Goal: Information Seeking & Learning: Compare options

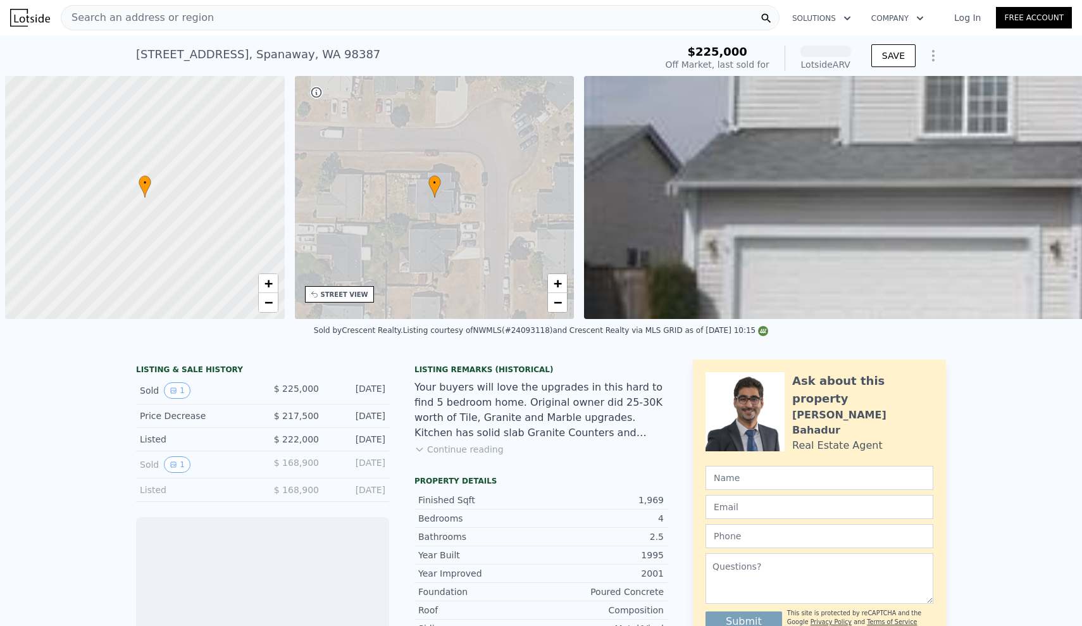
scroll to position [0, 5]
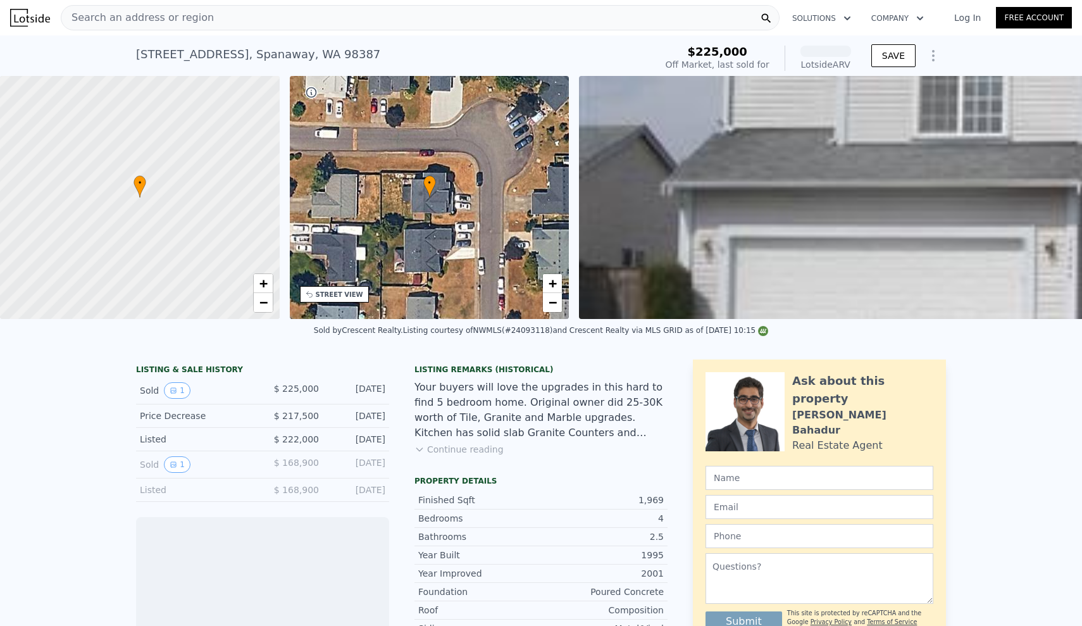
click at [213, 18] on div "Search an address or region" at bounding box center [420, 17] width 719 height 25
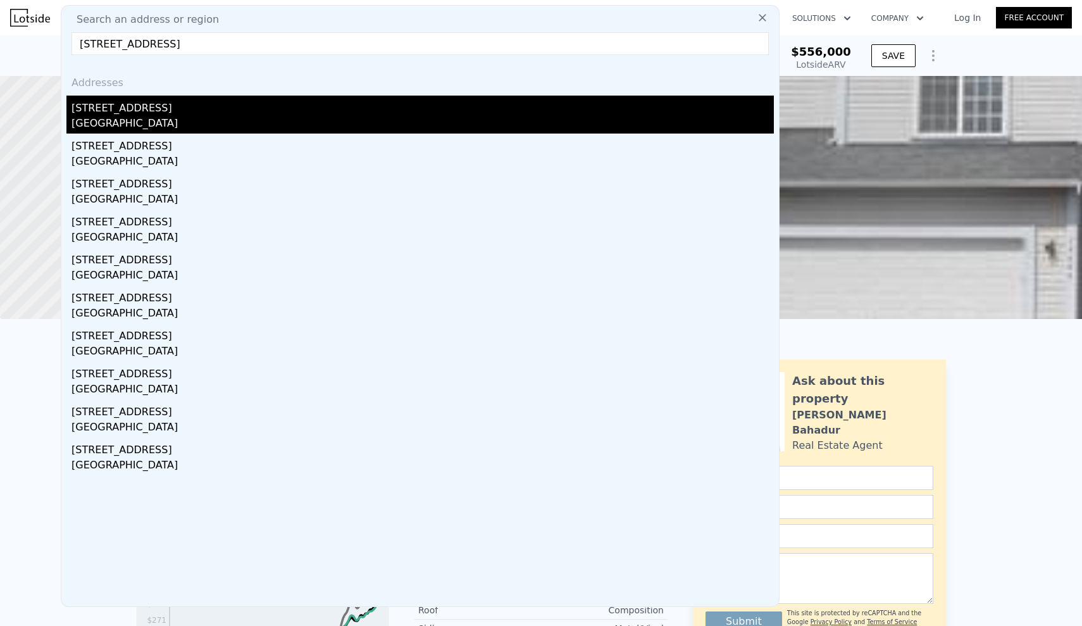
type input "[STREET_ADDRESS]"
click at [226, 102] on div "[STREET_ADDRESS]" at bounding box center [422, 106] width 702 height 20
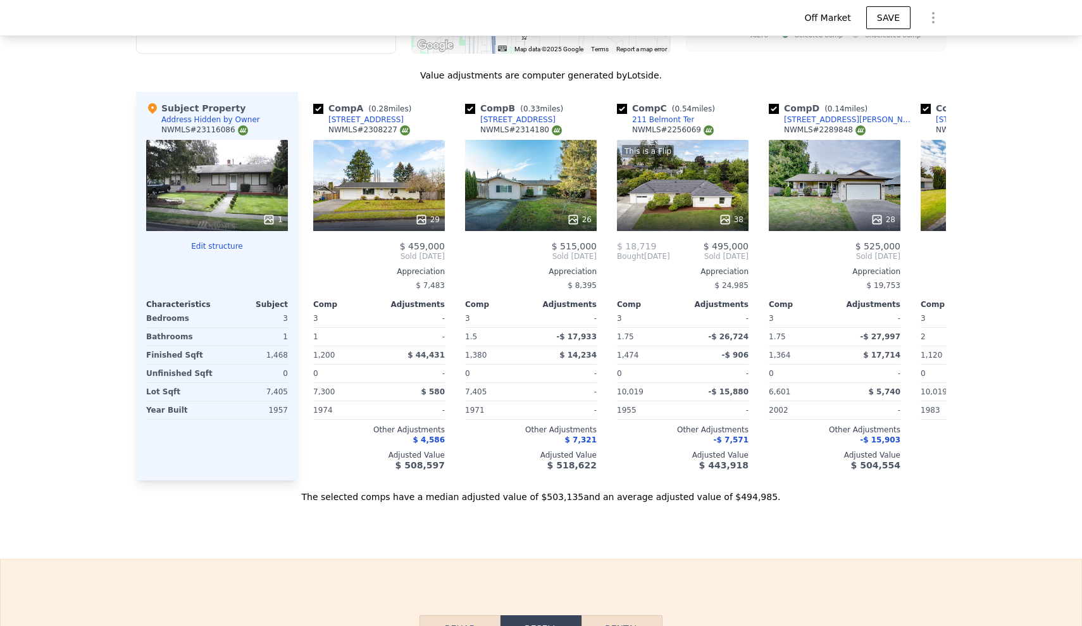
scroll to position [1231, 0]
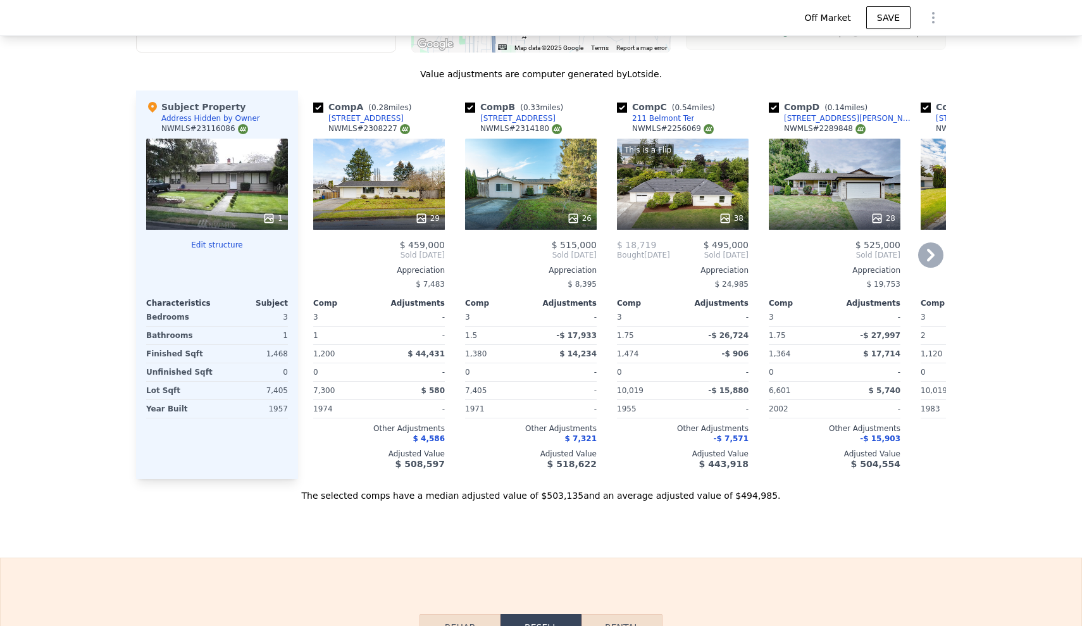
click at [938, 254] on icon at bounding box center [930, 254] width 25 height 25
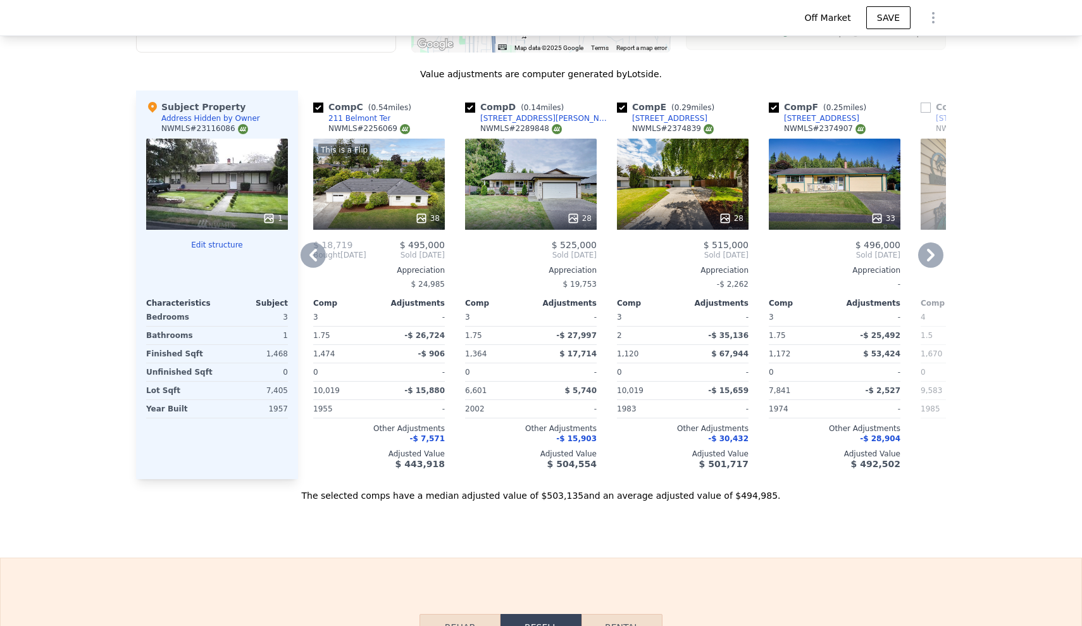
click at [926, 256] on icon at bounding box center [930, 254] width 25 height 25
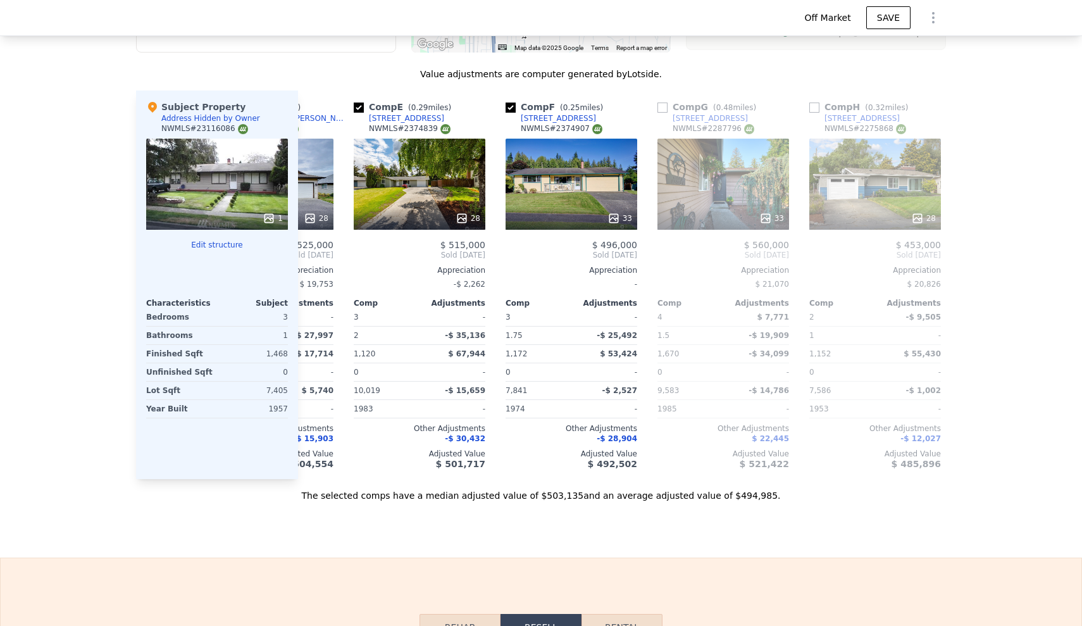
scroll to position [0, 607]
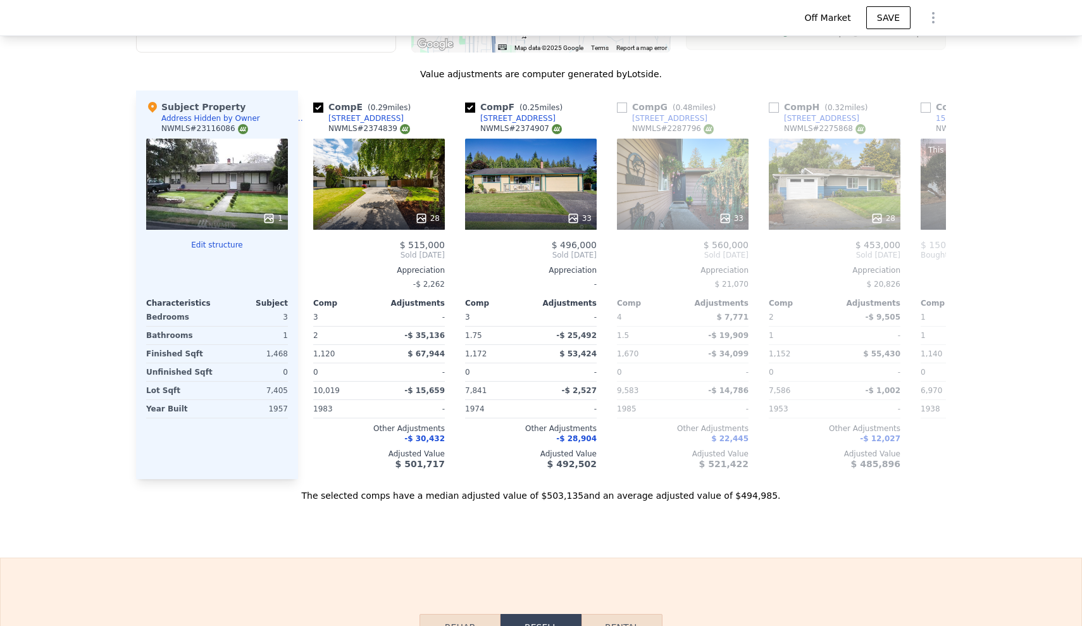
click at [1018, 243] on div "We found 12 sales that match your search Listings provided by NWMLS Filters Map…" at bounding box center [541, 147] width 1082 height 707
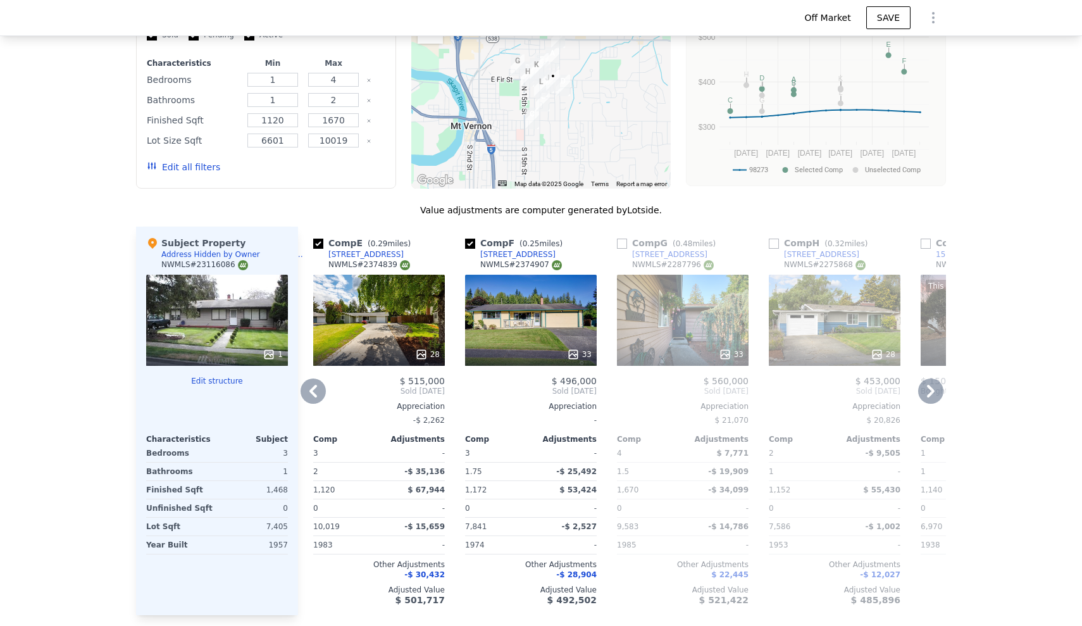
scroll to position [1092, 0]
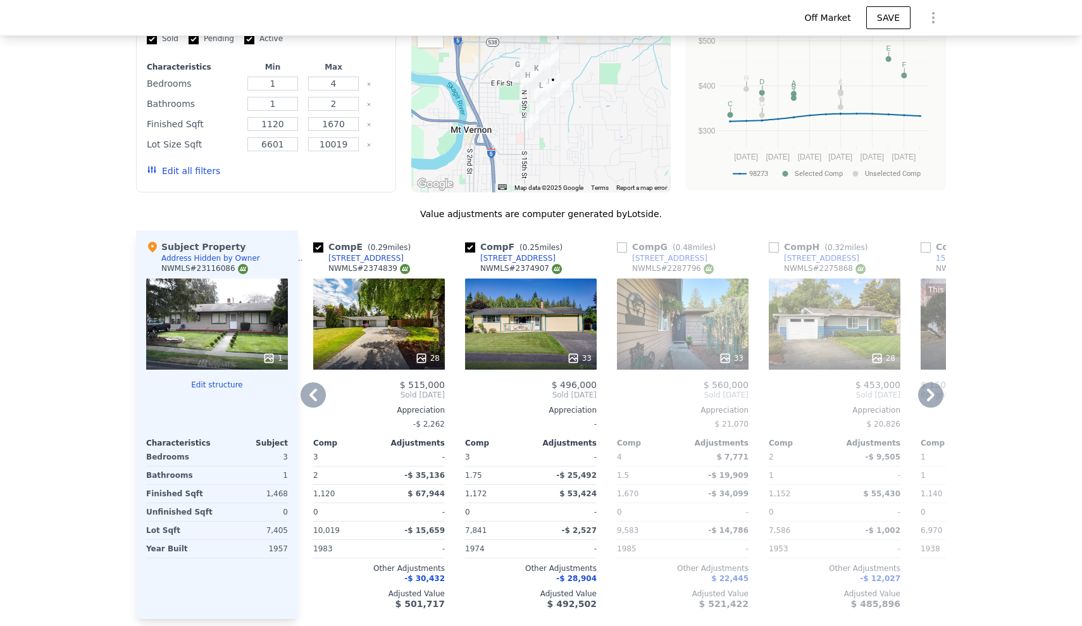
click at [925, 401] on icon at bounding box center [930, 394] width 25 height 25
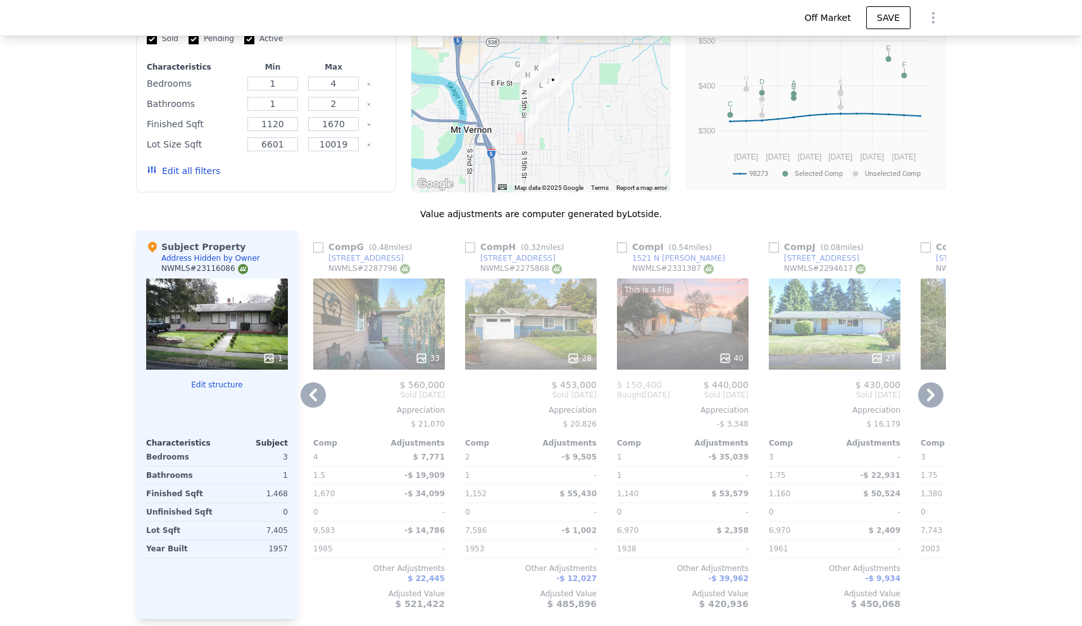
click at [925, 402] on icon at bounding box center [930, 394] width 25 height 25
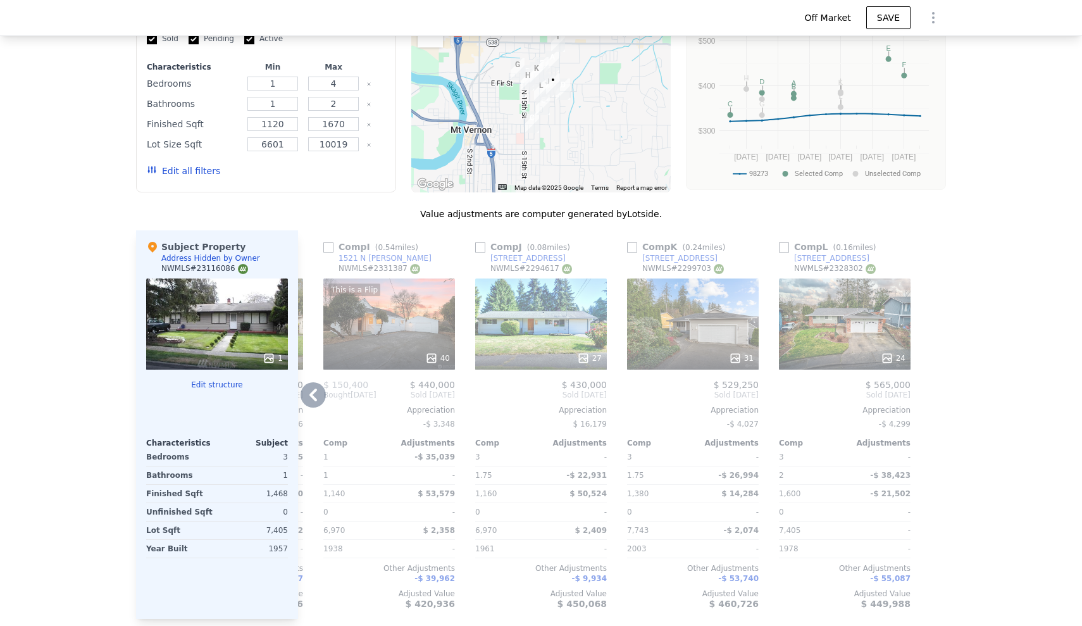
click at [925, 405] on div "Comp A ( 0.28 miles) [STREET_ADDRESS] # 2308227 29 $ 459,000 Sold [DATE] Apprec…" at bounding box center [622, 424] width 648 height 388
click at [312, 402] on icon at bounding box center [312, 394] width 25 height 25
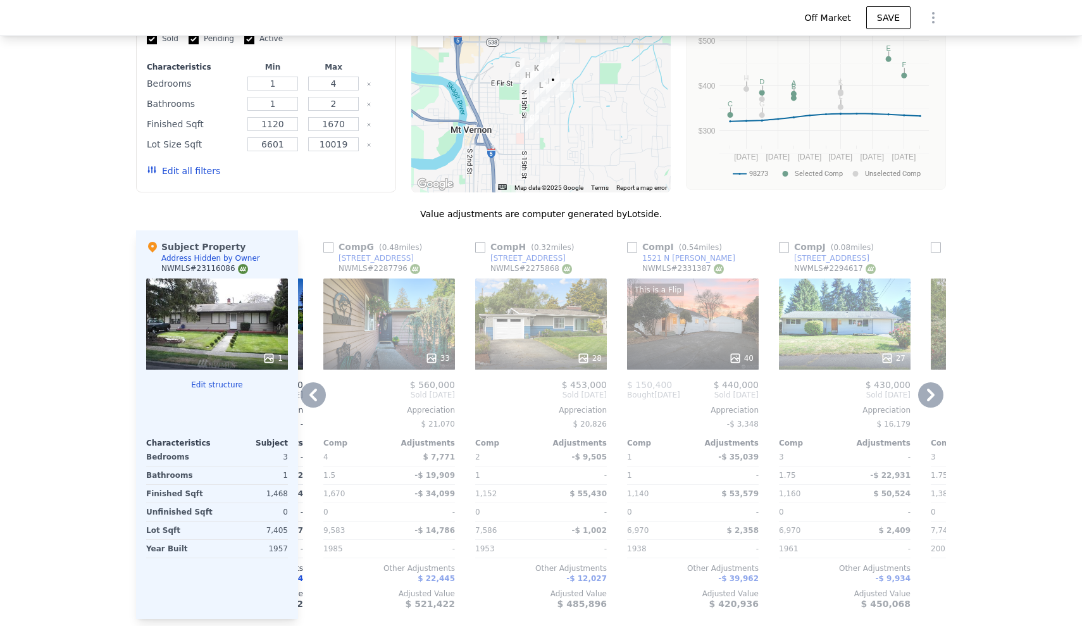
click at [312, 402] on icon at bounding box center [312, 394] width 25 height 25
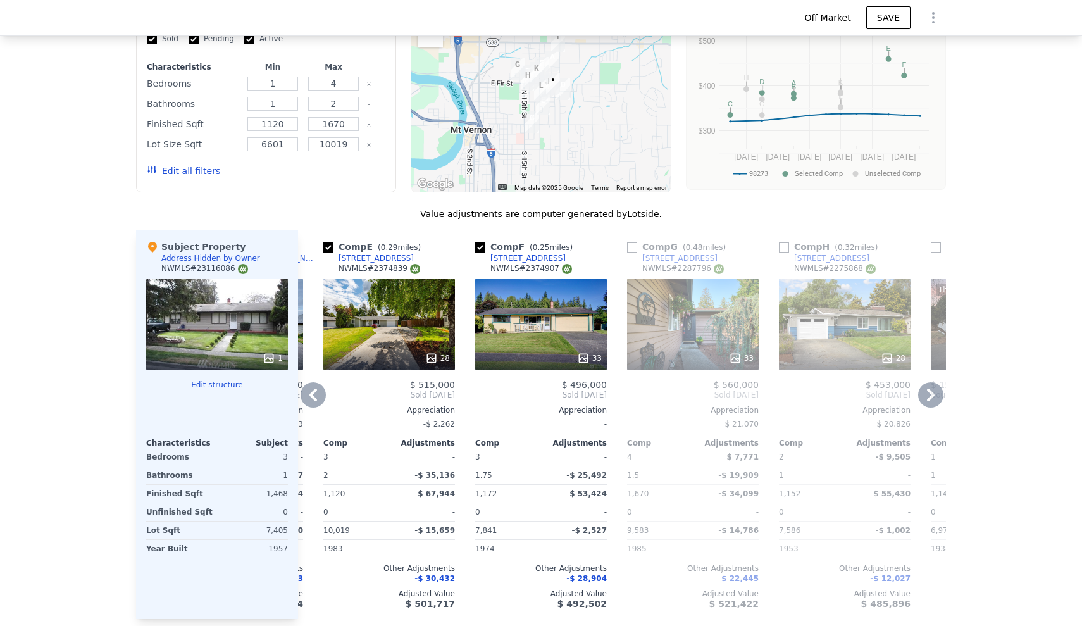
click at [312, 402] on icon at bounding box center [312, 394] width 25 height 25
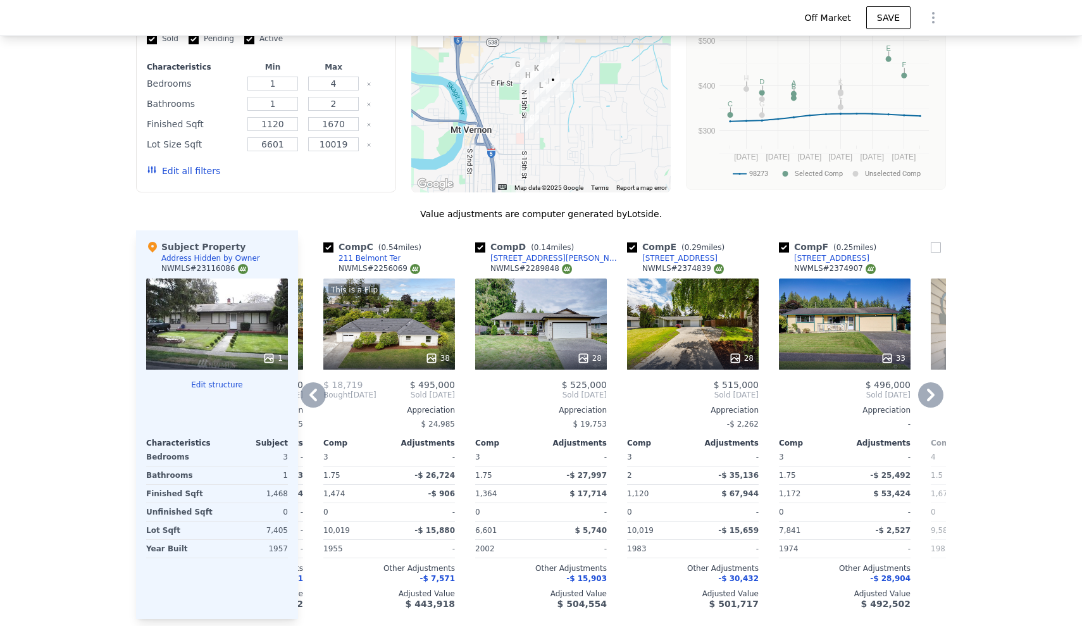
click at [312, 404] on icon at bounding box center [312, 394] width 25 height 25
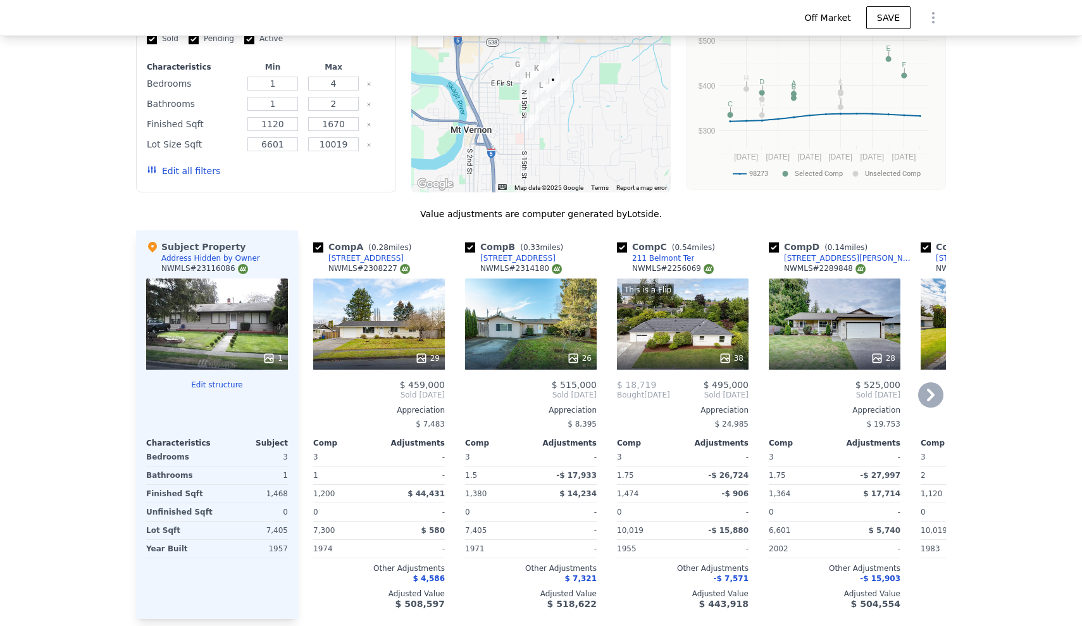
click at [46, 278] on div "We found 12 sales that match your search Listings provided by NWMLS Filters Map…" at bounding box center [541, 287] width 1082 height 707
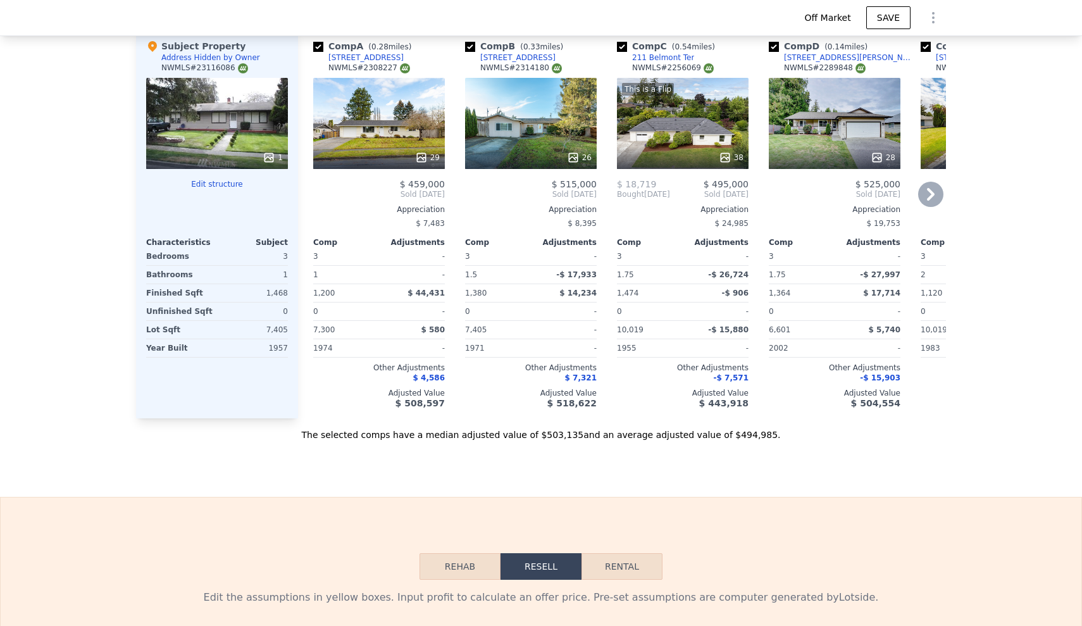
scroll to position [1293, 0]
type input "$ 495,000"
type input "$ 303,053"
click at [89, 369] on div "We found 12 sales that match your search Listings provided by NWMLS Filters Map…" at bounding box center [541, 86] width 1082 height 707
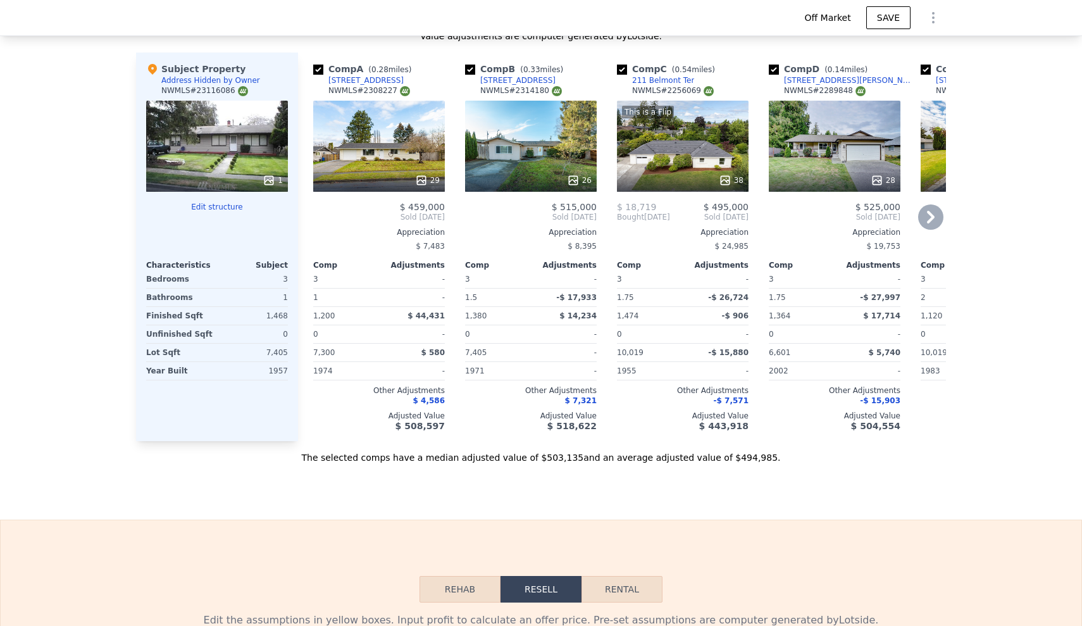
scroll to position [1268, 0]
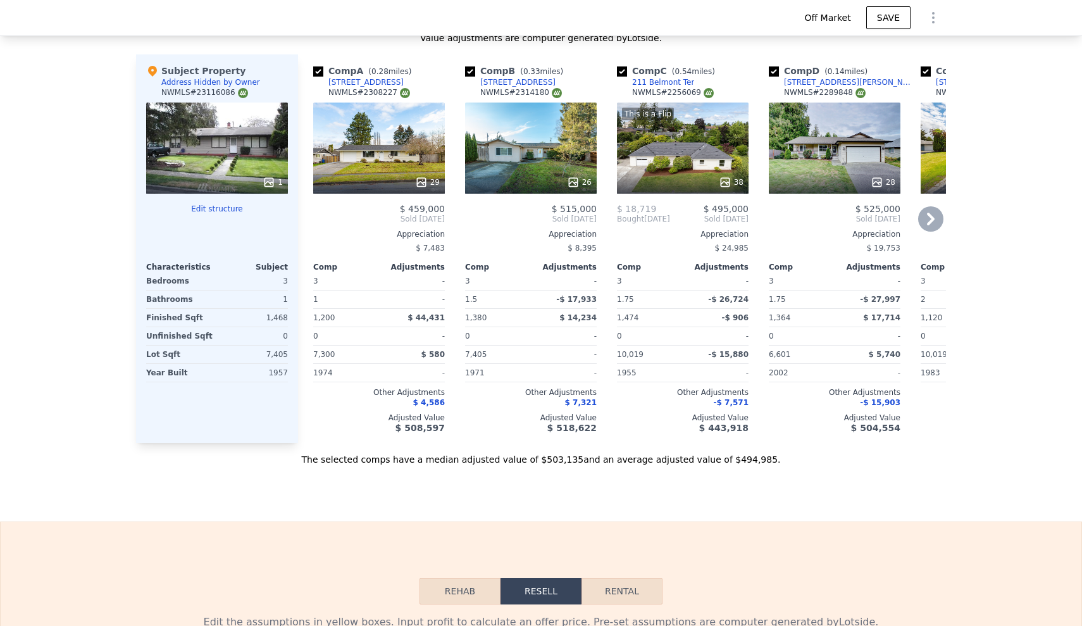
click at [15, 352] on div "We found 12 sales that match your search Listings provided by NWMLS Filters Map…" at bounding box center [541, 111] width 1082 height 707
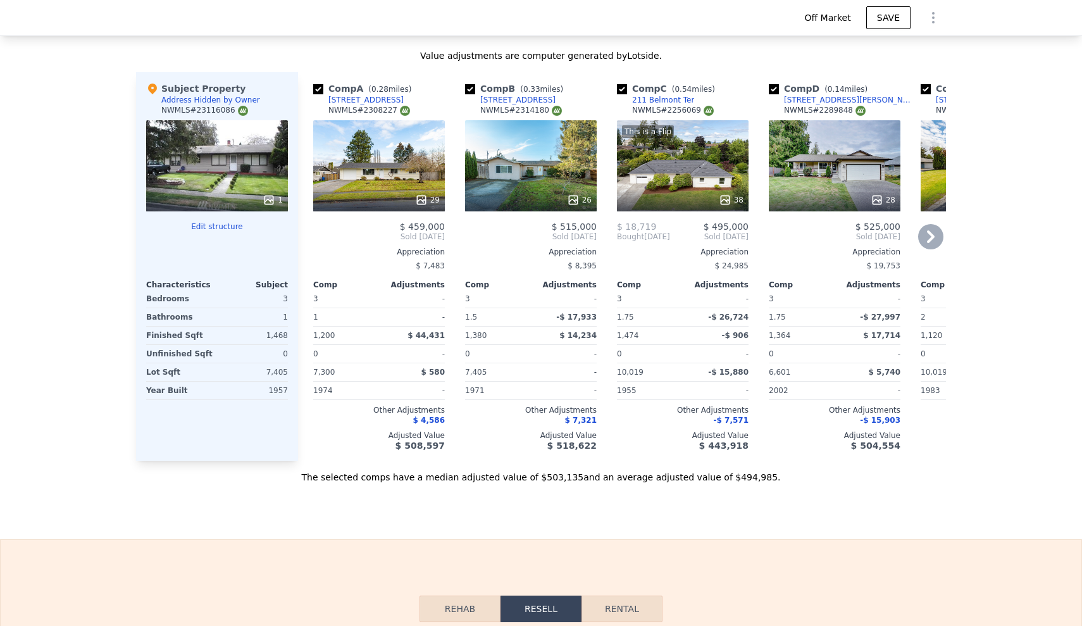
scroll to position [1260, 0]
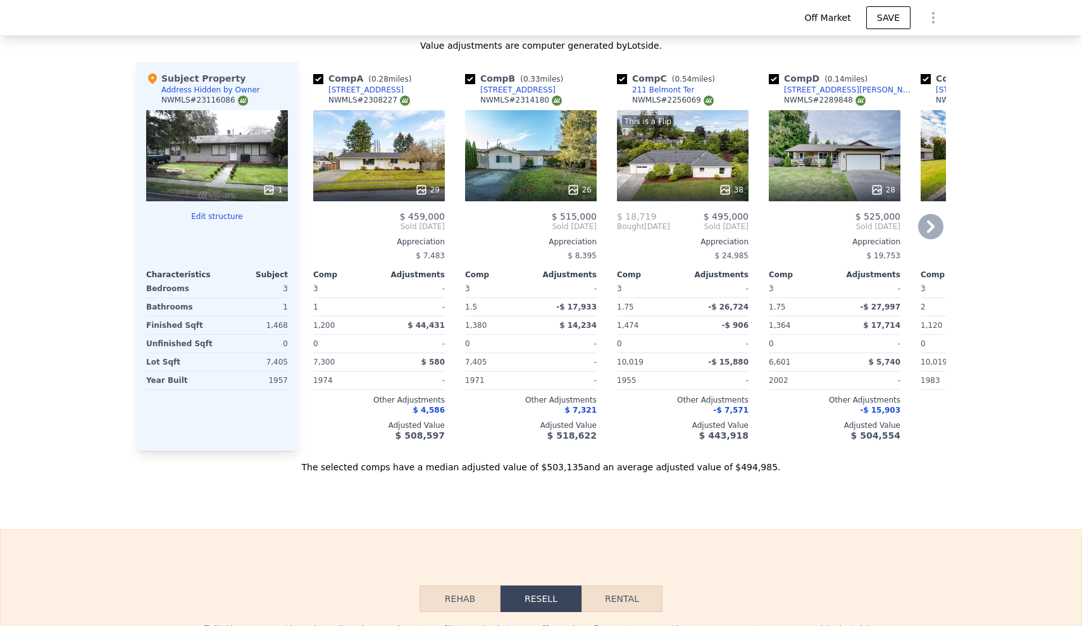
click at [47, 238] on div "We found 12 sales that match your search Listings provided by NWMLS Filters Map…" at bounding box center [541, 119] width 1082 height 707
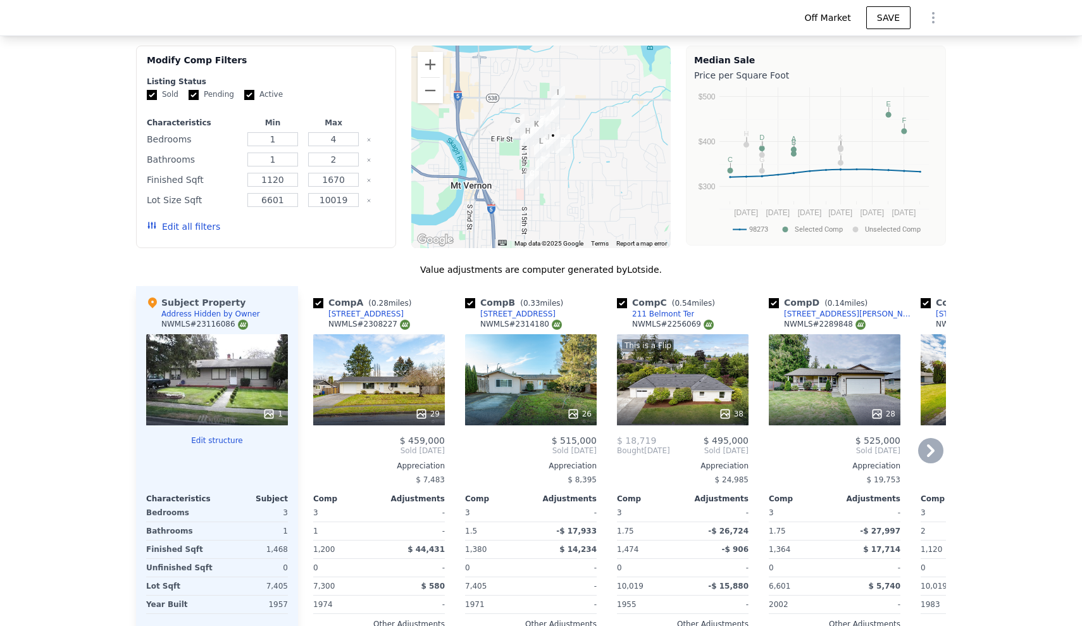
scroll to position [1021, 0]
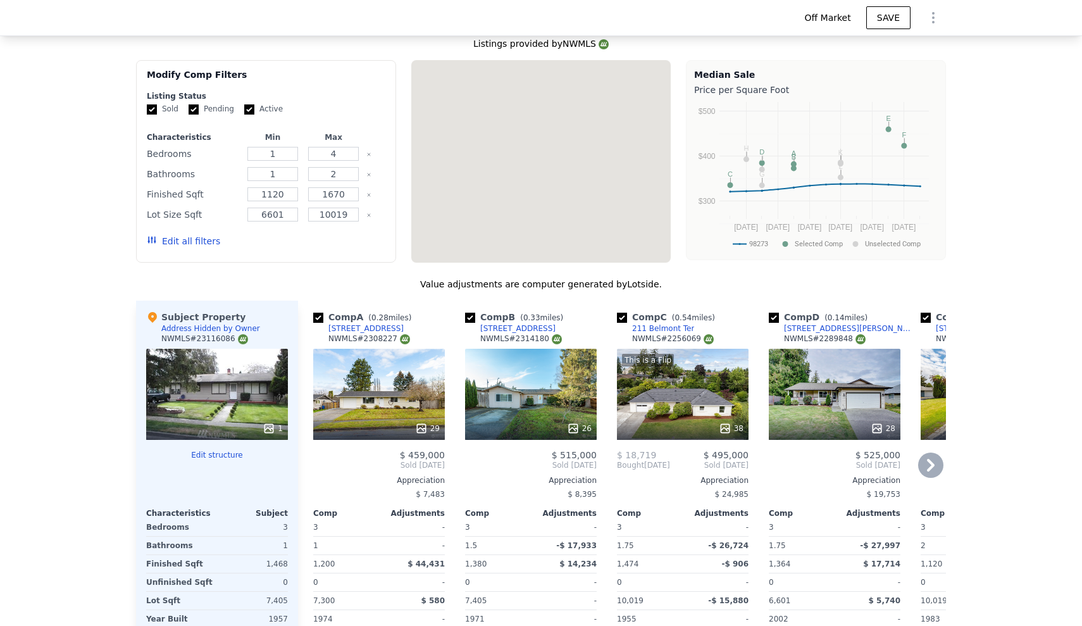
click at [121, 421] on div "We found 12 sales that match your search Listings provided by NWMLS Filters Map…" at bounding box center [541, 357] width 1082 height 707
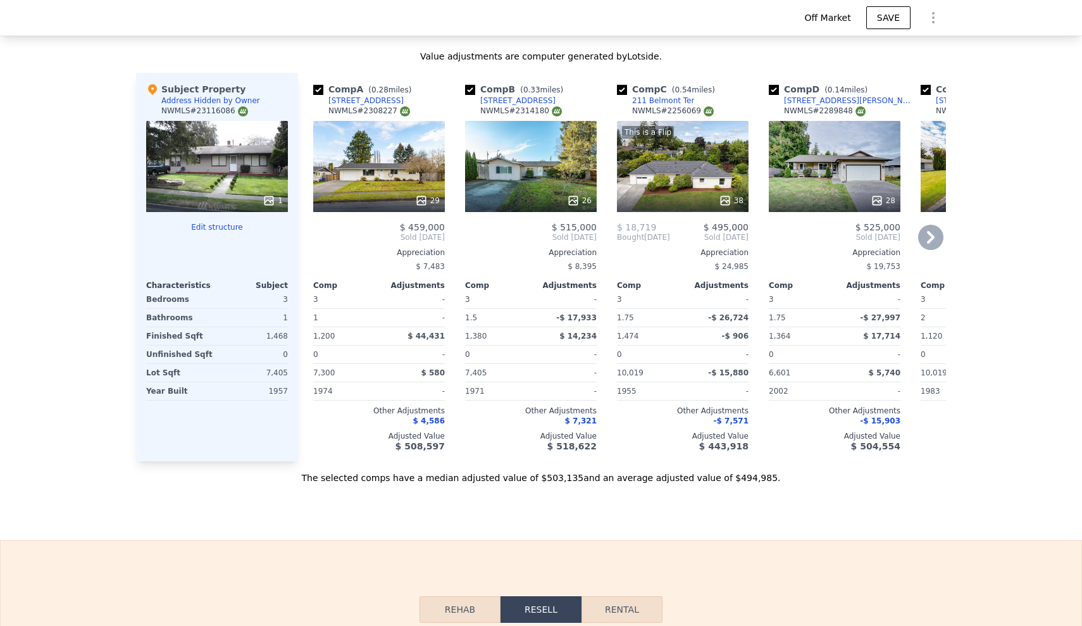
scroll to position [1252, 0]
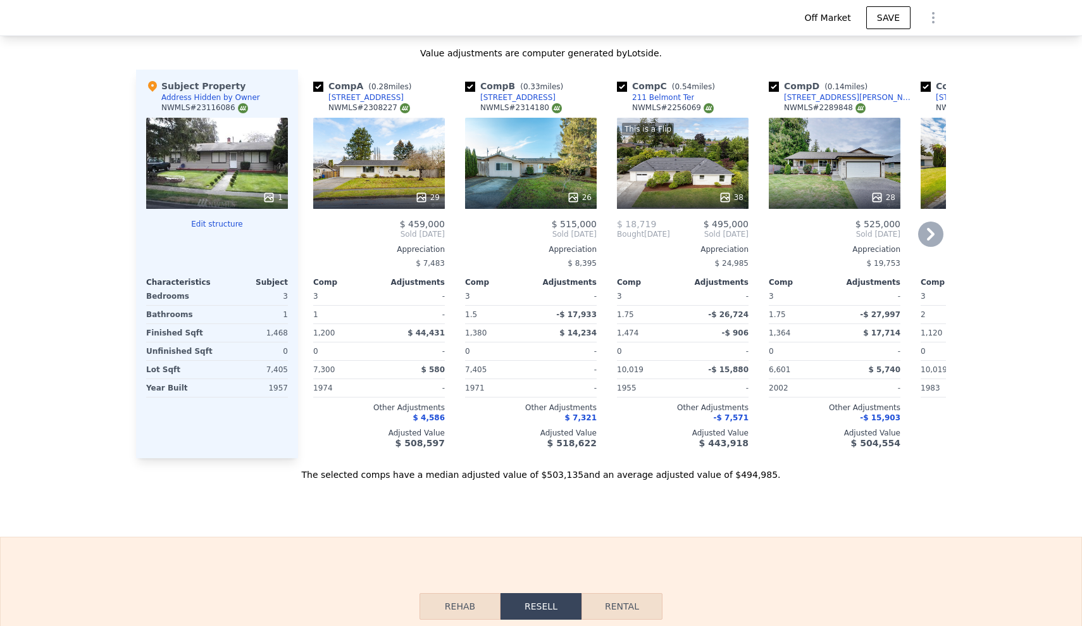
click at [1073, 194] on div "We found 12 sales that match your search Listings provided by NWMLS Filters Map…" at bounding box center [541, 127] width 1082 height 707
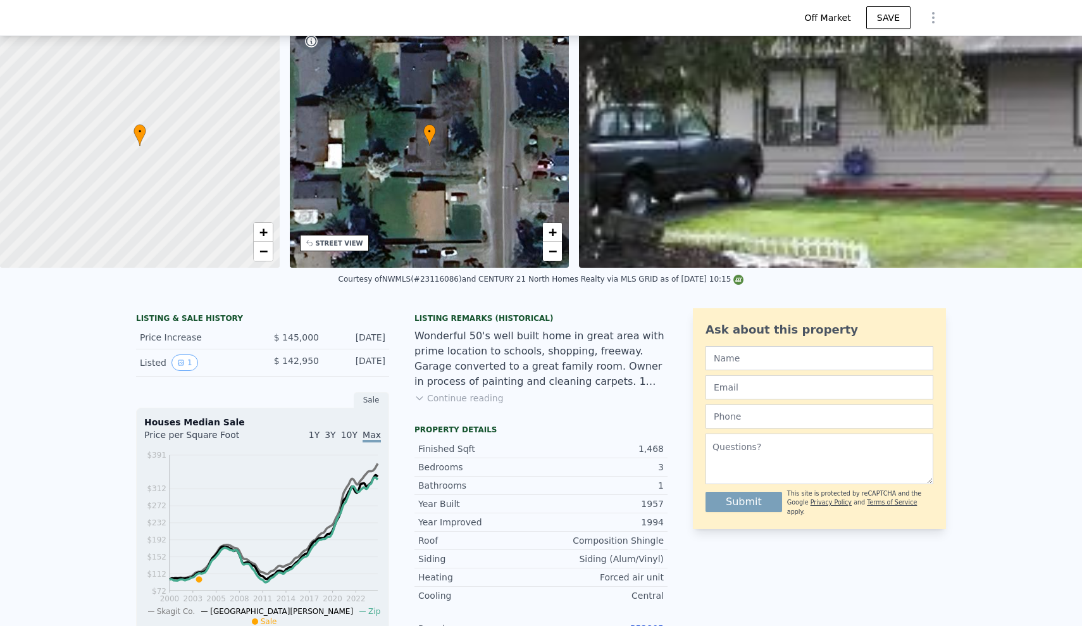
scroll to position [0, 0]
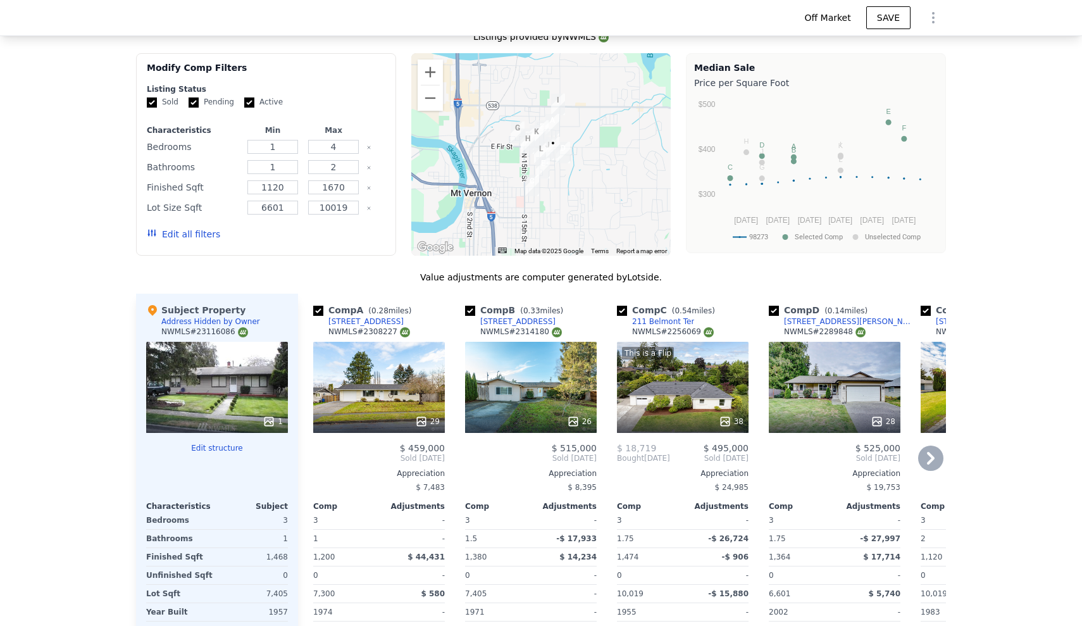
scroll to position [1032, 0]
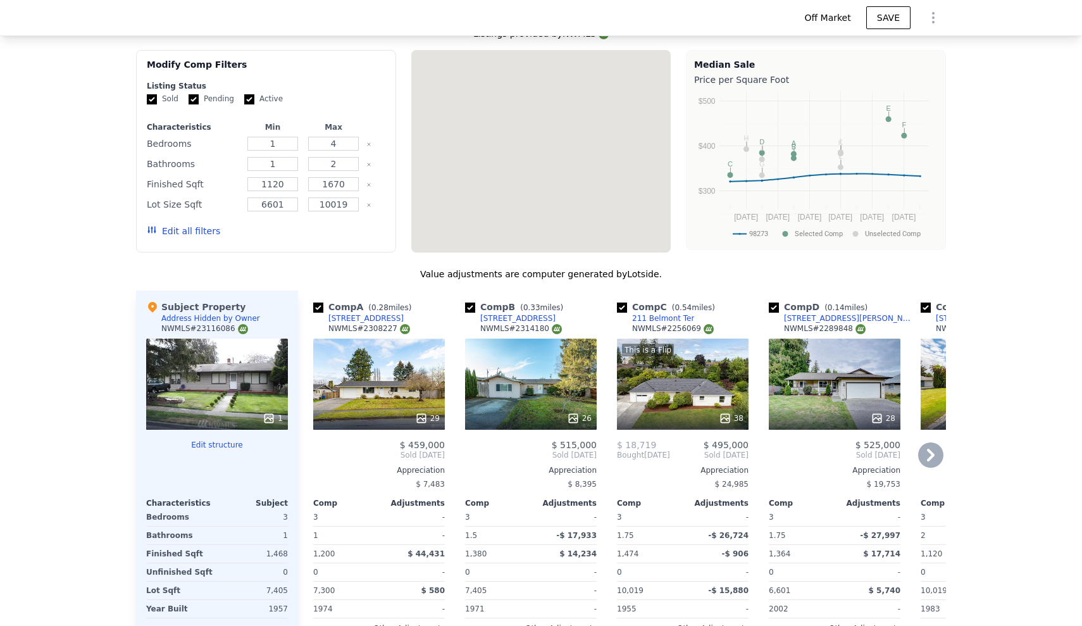
click at [90, 392] on div "We found 12 sales that match your search Listings provided by NWMLS Filters Map…" at bounding box center [541, 347] width 1082 height 707
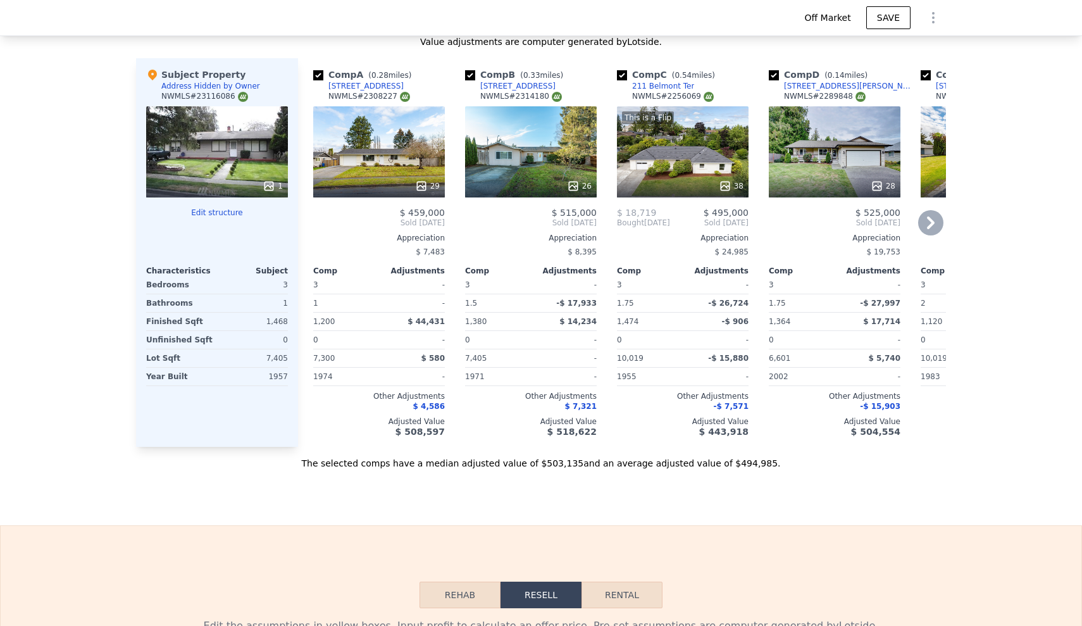
scroll to position [1266, 0]
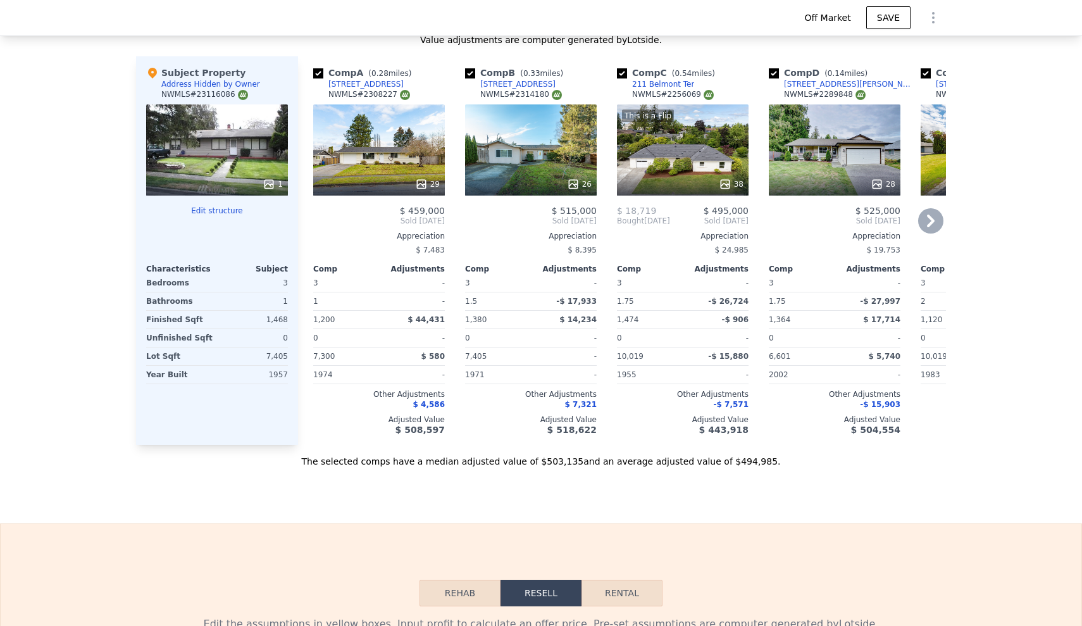
click at [924, 218] on icon at bounding box center [930, 220] width 25 height 25
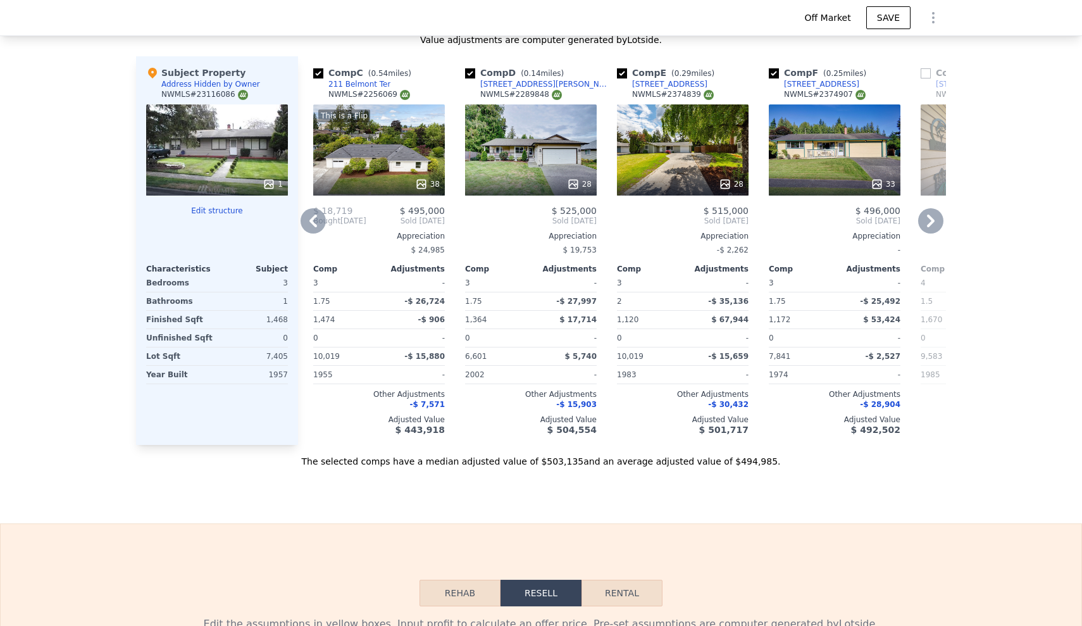
click at [318, 218] on icon at bounding box center [312, 220] width 25 height 25
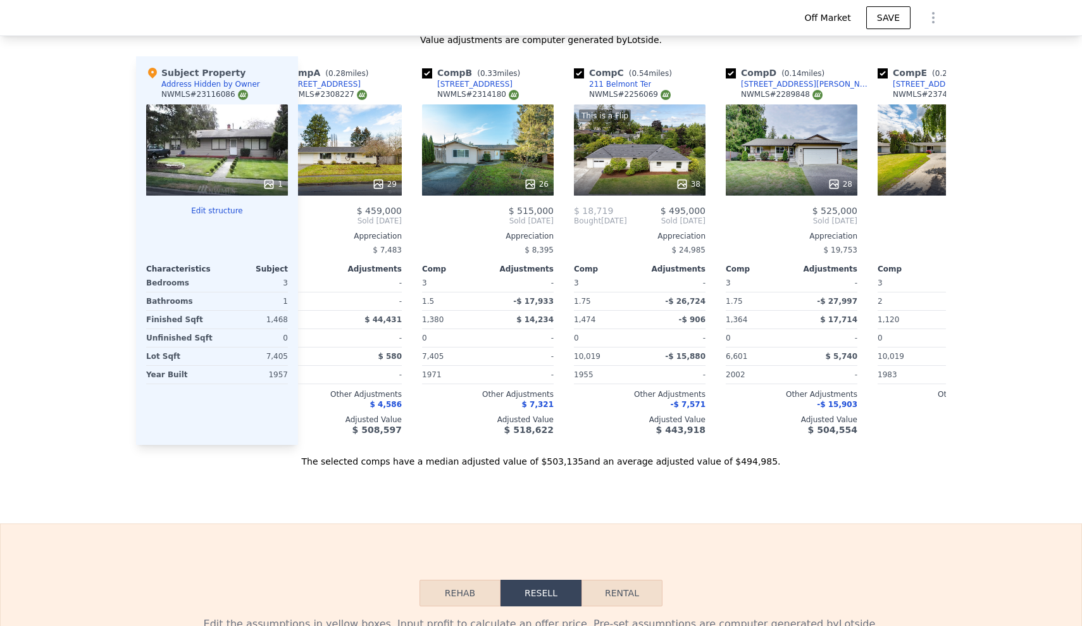
scroll to position [0, 0]
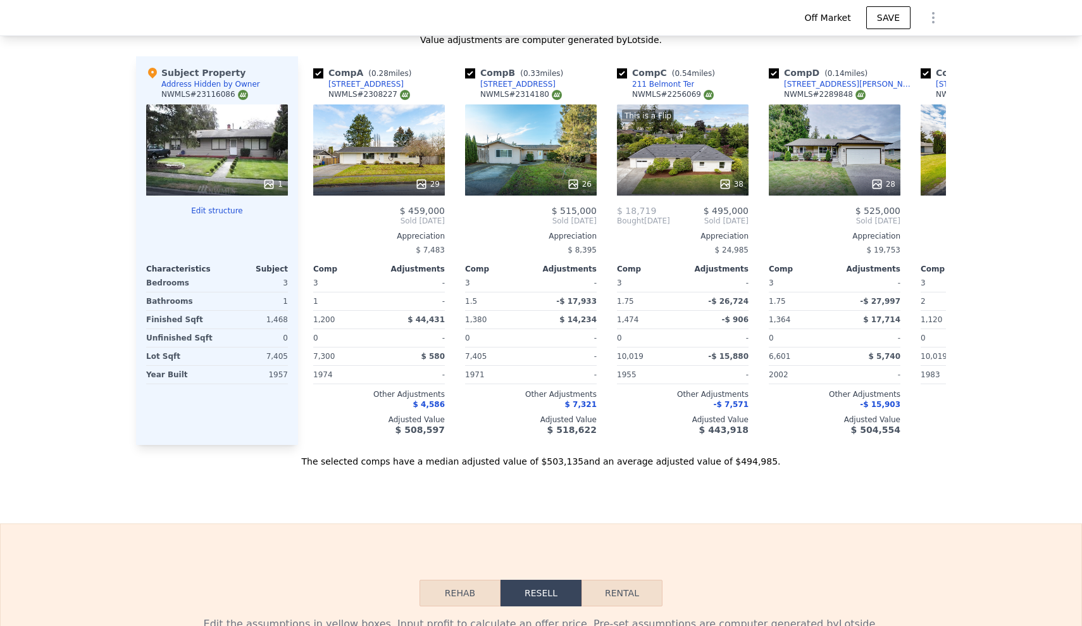
click at [85, 159] on div "We found 12 sales that match your search Listings provided by NWMLS Filters Map…" at bounding box center [541, 113] width 1082 height 707
click at [83, 113] on div "We found 12 sales that match your search Listings provided by NWMLS Filters Map…" at bounding box center [541, 113] width 1082 height 707
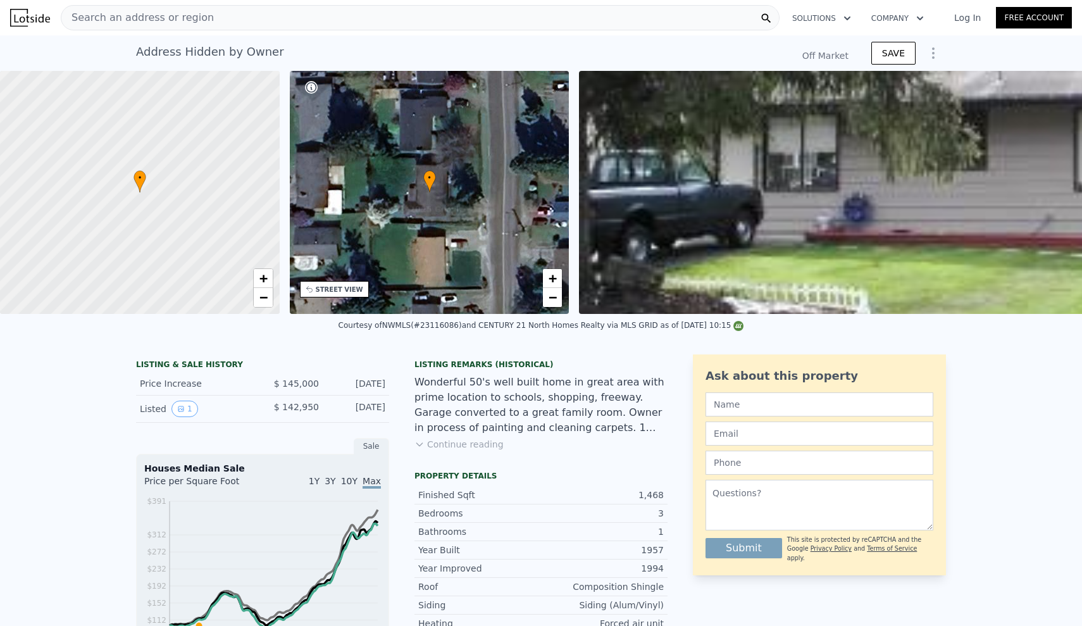
scroll to position [-25, 0]
click at [149, 7] on div "Search an address or region Solutions Company Open main menu Log In Free Accoun…" at bounding box center [541, 313] width 1082 height 626
click at [148, 15] on span "Search an address or region" at bounding box center [137, 17] width 152 height 15
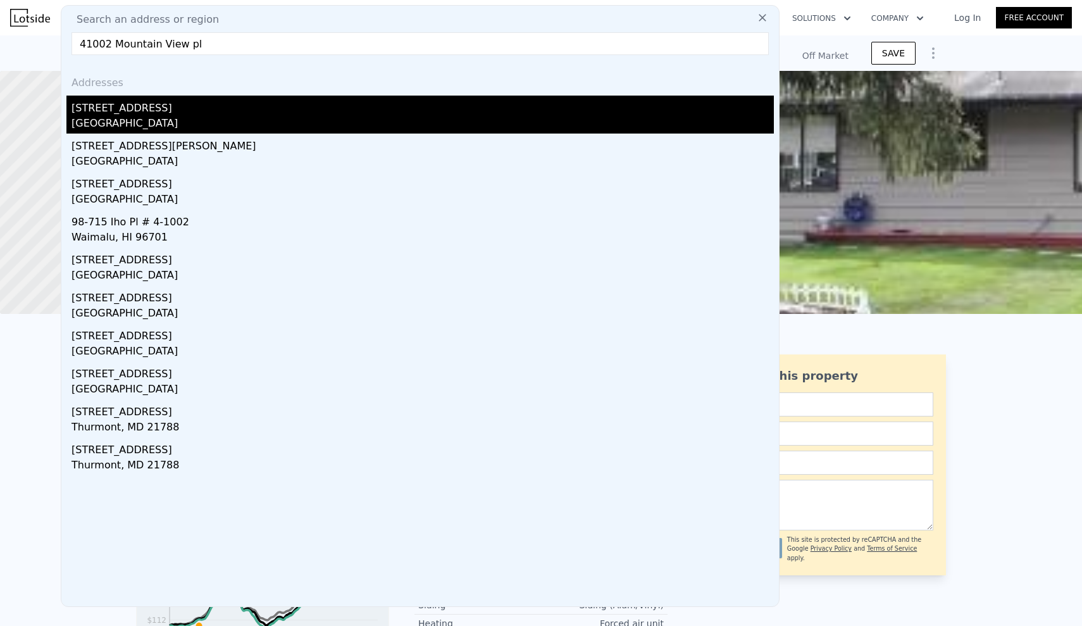
type input "41002 Mountain View pl"
click at [129, 126] on div "[GEOGRAPHIC_DATA]" at bounding box center [422, 125] width 702 height 18
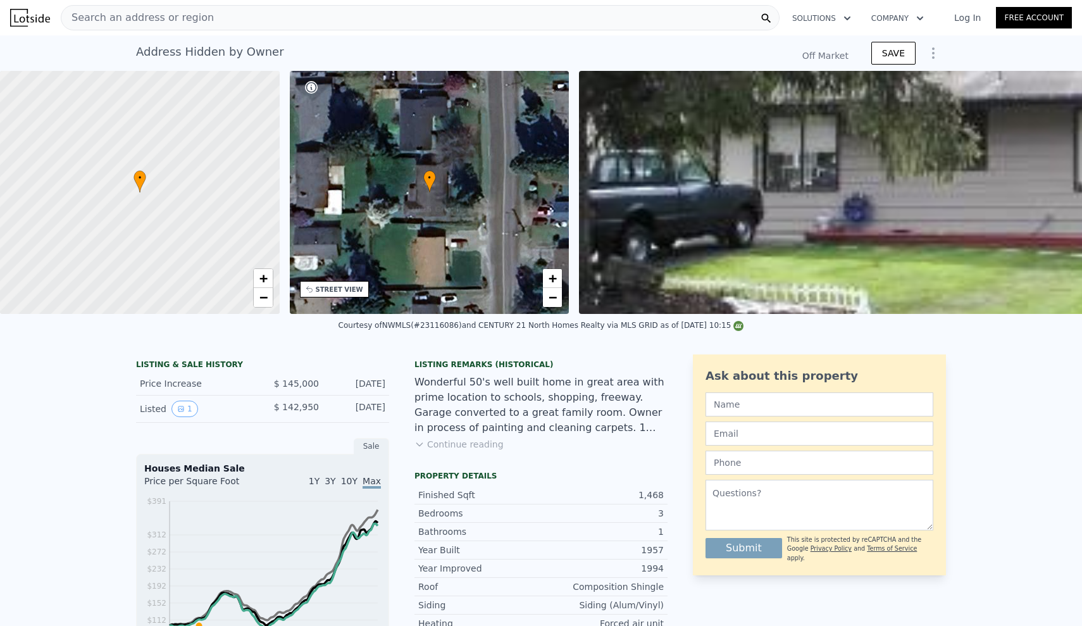
click at [215, 22] on div "Search an address or region" at bounding box center [420, 17] width 719 height 25
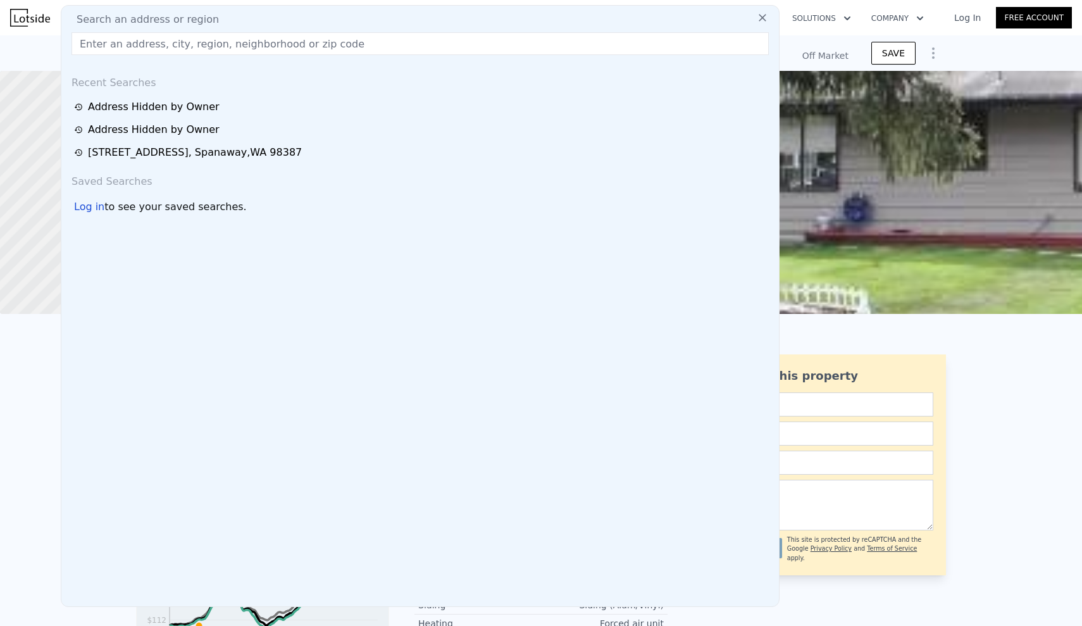
click at [204, 36] on input "text" at bounding box center [419, 43] width 697 height 23
type input "41002 Mountain View pl"
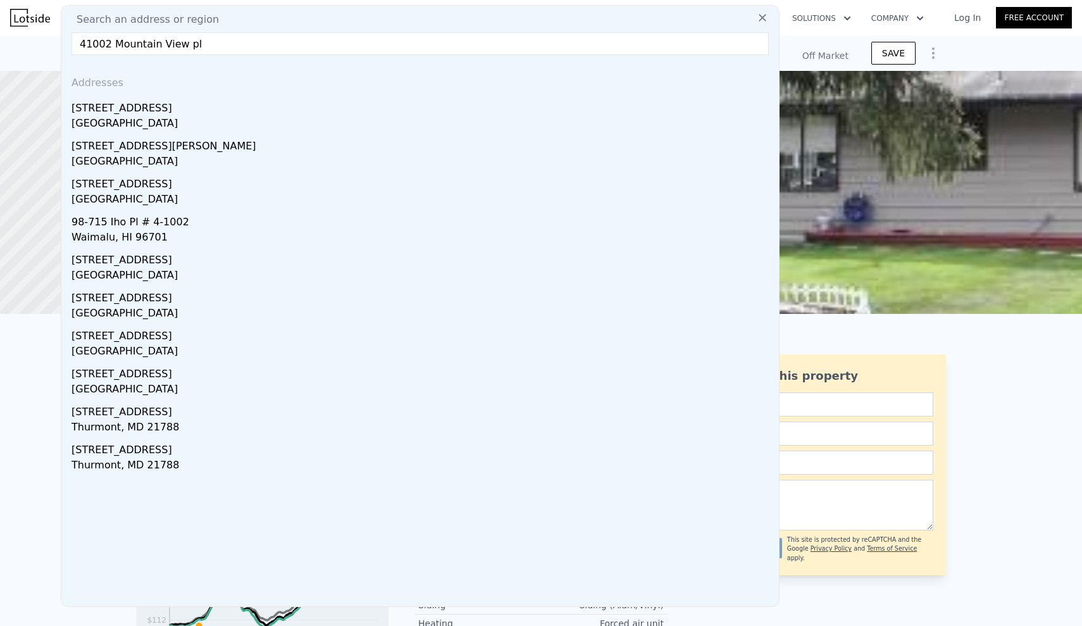
click at [132, 1] on nav "Search an address or region Search an address or region 41002 Mountain View pl …" at bounding box center [541, 17] width 1082 height 35
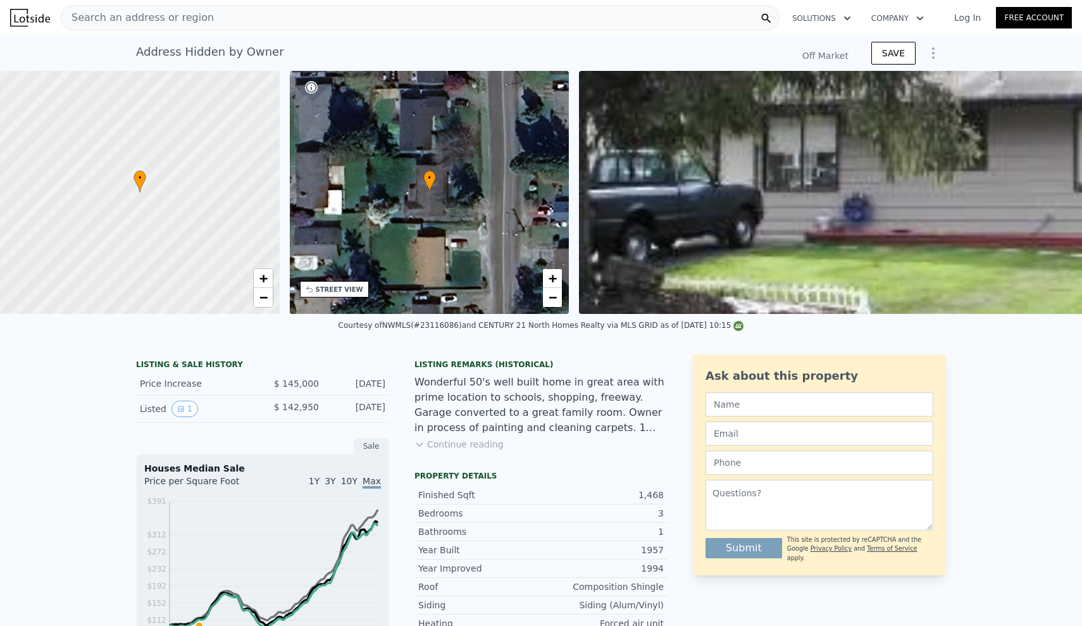
click at [213, 25] on div "Search an address or region" at bounding box center [420, 17] width 719 height 25
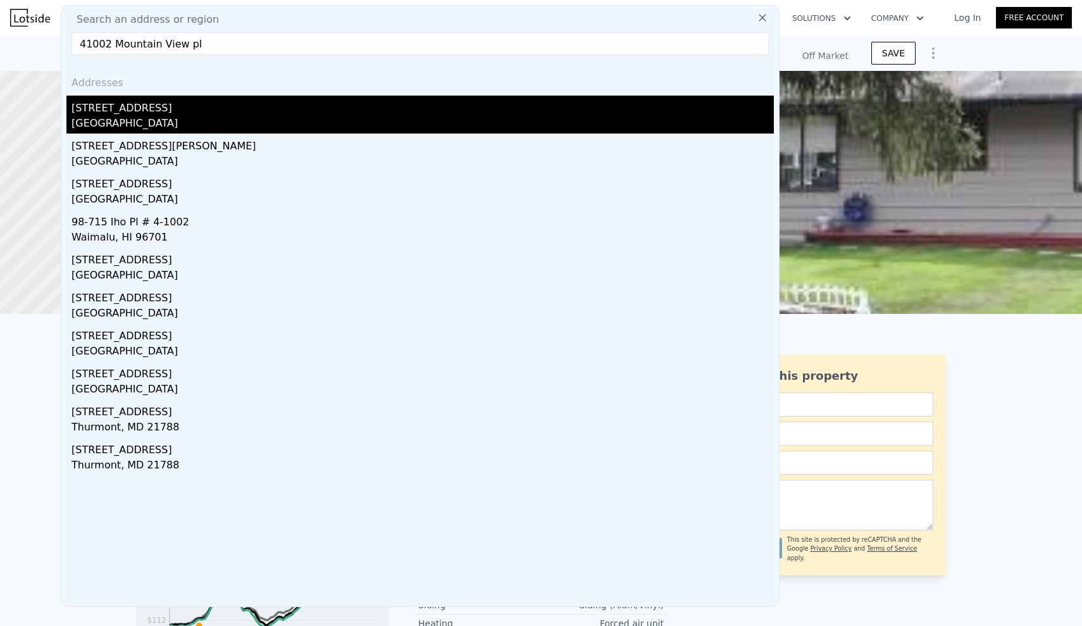
type input "41002 Mountain View pl"
click at [169, 114] on div "[STREET_ADDRESS]" at bounding box center [422, 106] width 702 height 20
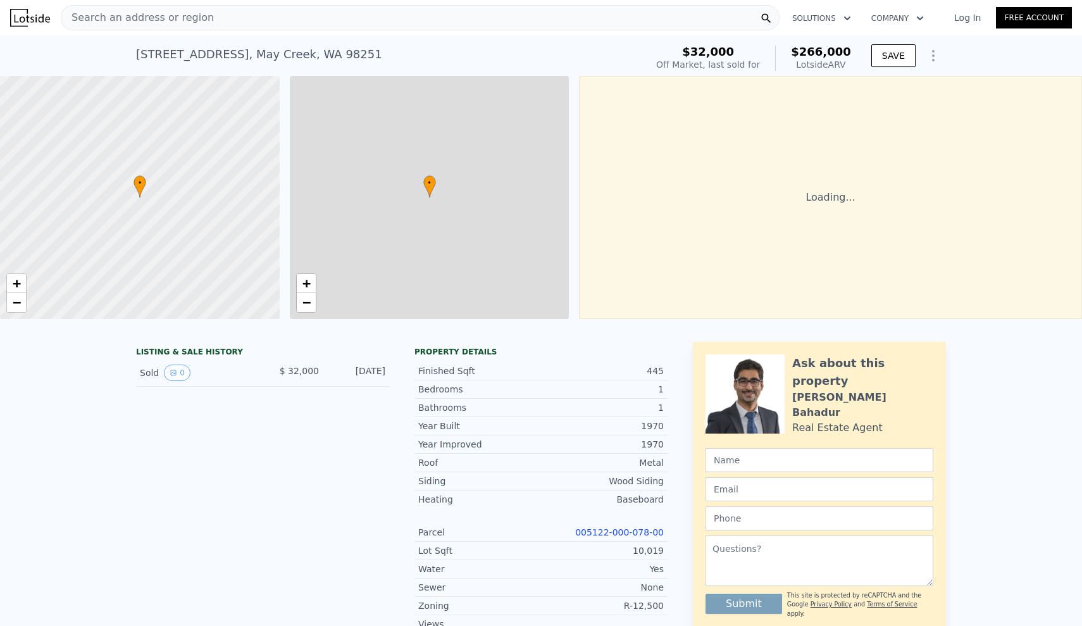
type input "3"
type input "0.75"
type input "2.25"
type input "910"
type input "1500"
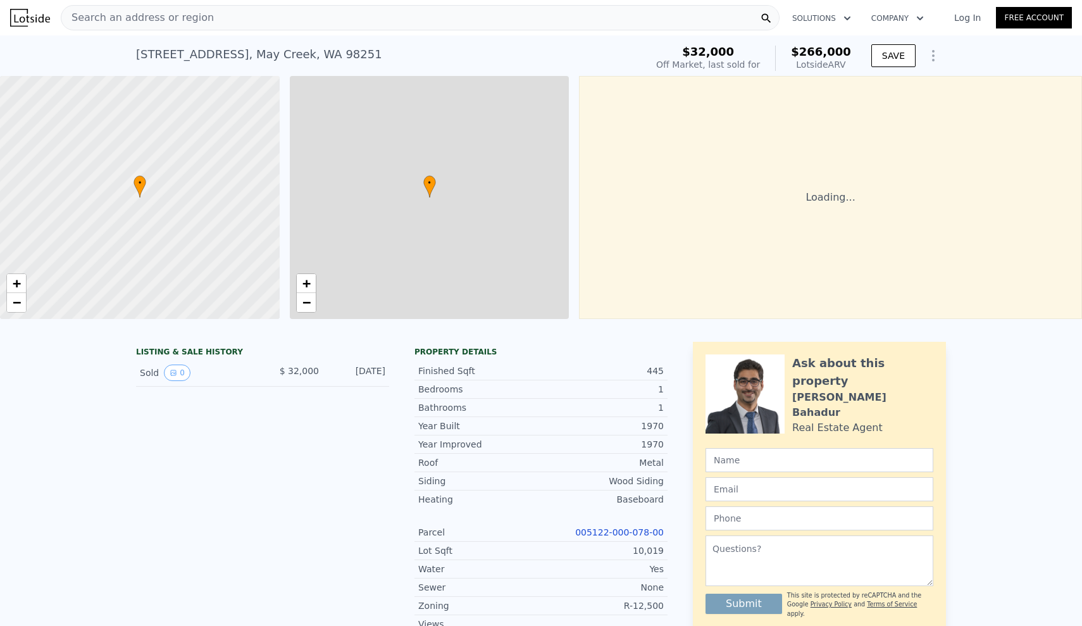
type input "6970"
type input "13939"
type input "$ 266,000"
type input "4"
type input "$ 211,367"
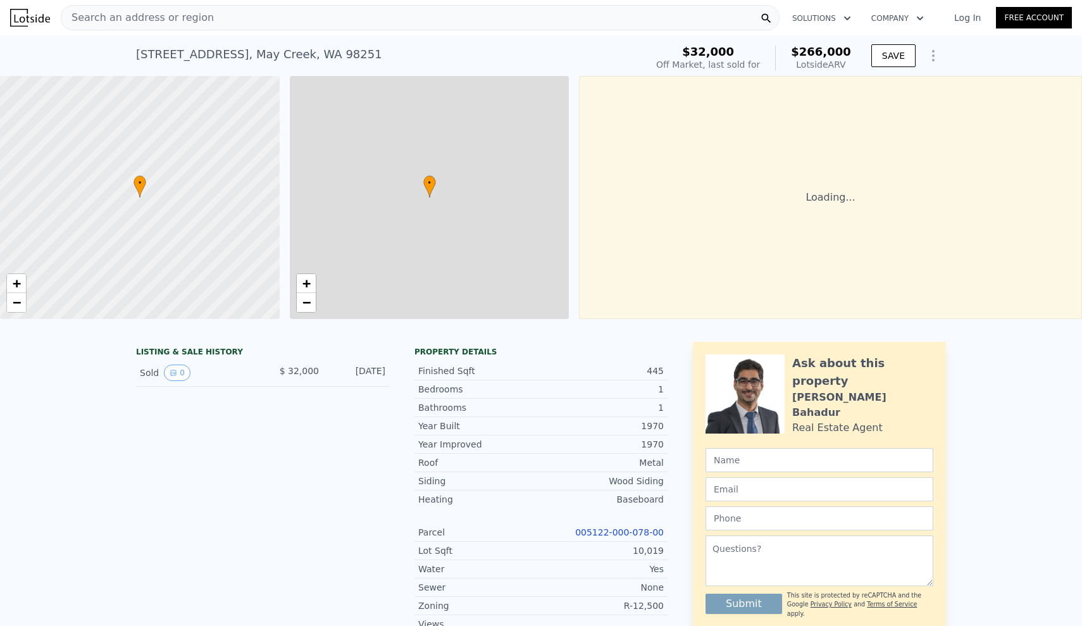
click at [187, 121] on div at bounding box center [139, 198] width 335 height 292
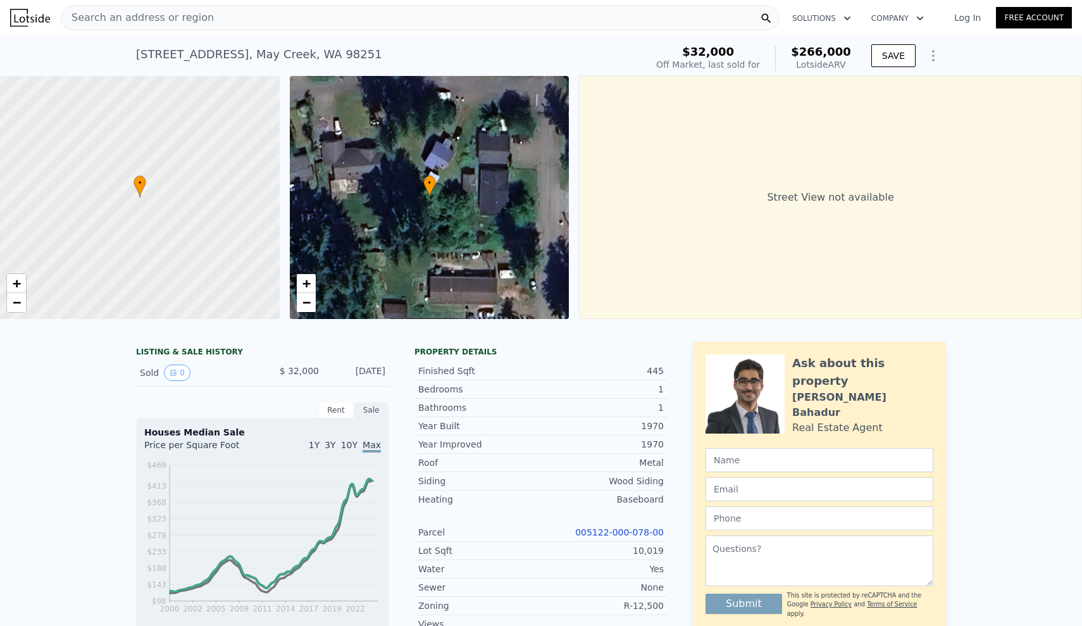
click at [27, 432] on div "LISTING & SALE HISTORY Sold 0 $ 32,000 [DATE] Rent Sale Rent over time Price pe…" at bounding box center [541, 619] width 1082 height 576
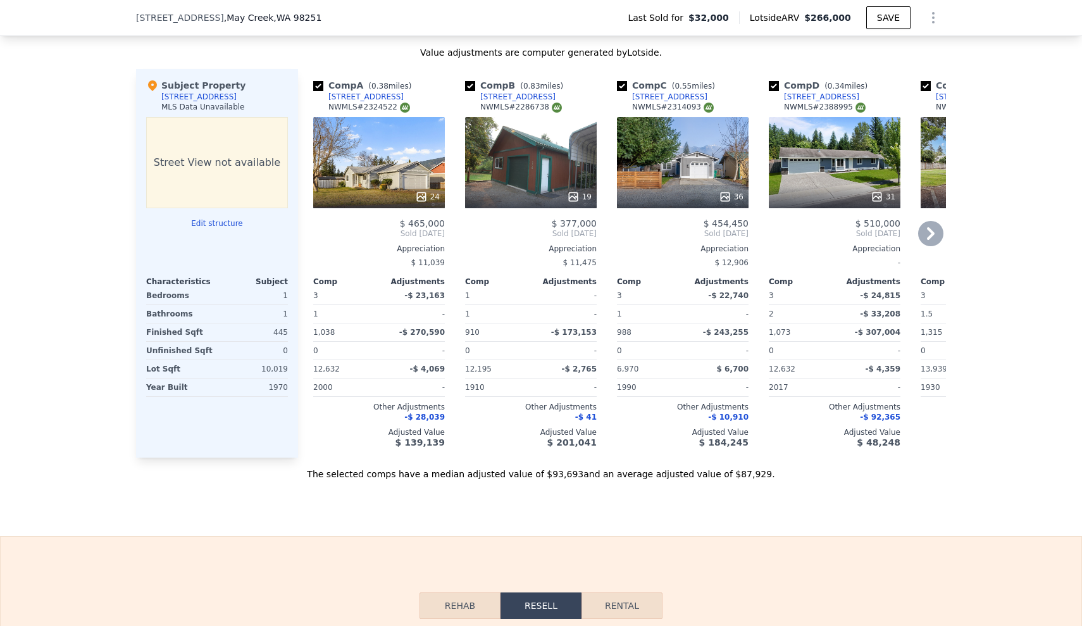
scroll to position [1209, 0]
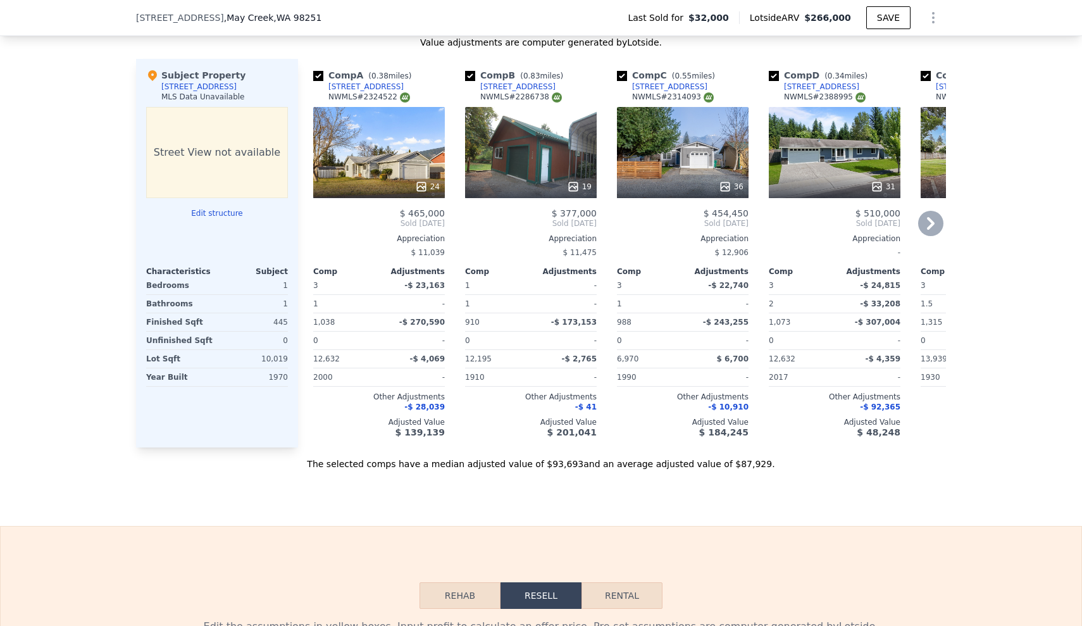
click at [6, 300] on div "We found 12 sales that match your search Filters Map Prices Modify Comp Filters…" at bounding box center [541, 122] width 1082 height 694
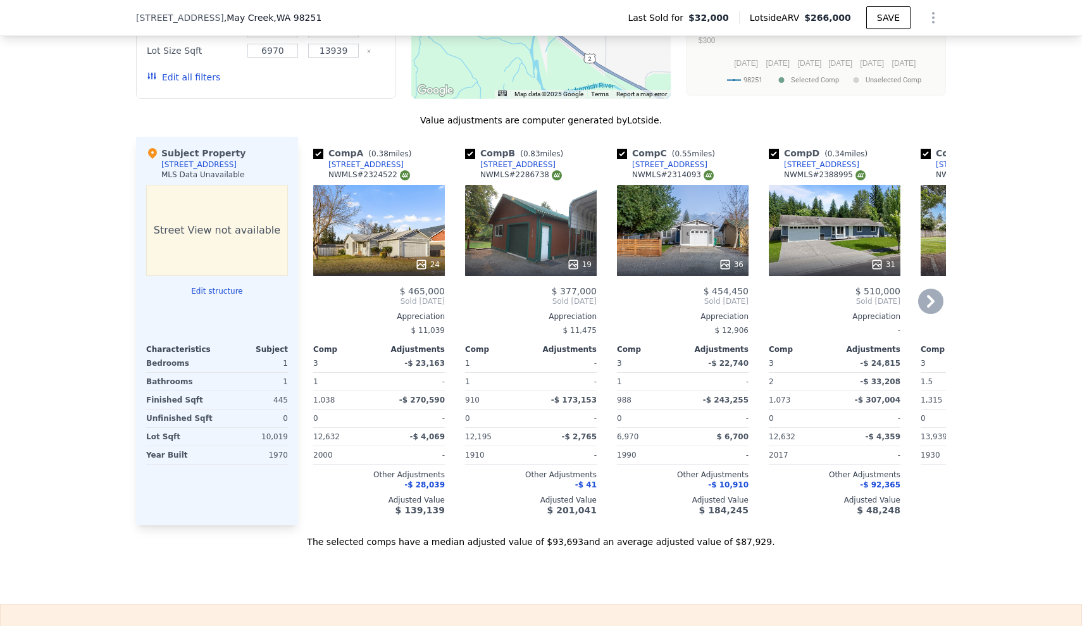
scroll to position [1126, 0]
